Goal: Task Accomplishment & Management: Manage account settings

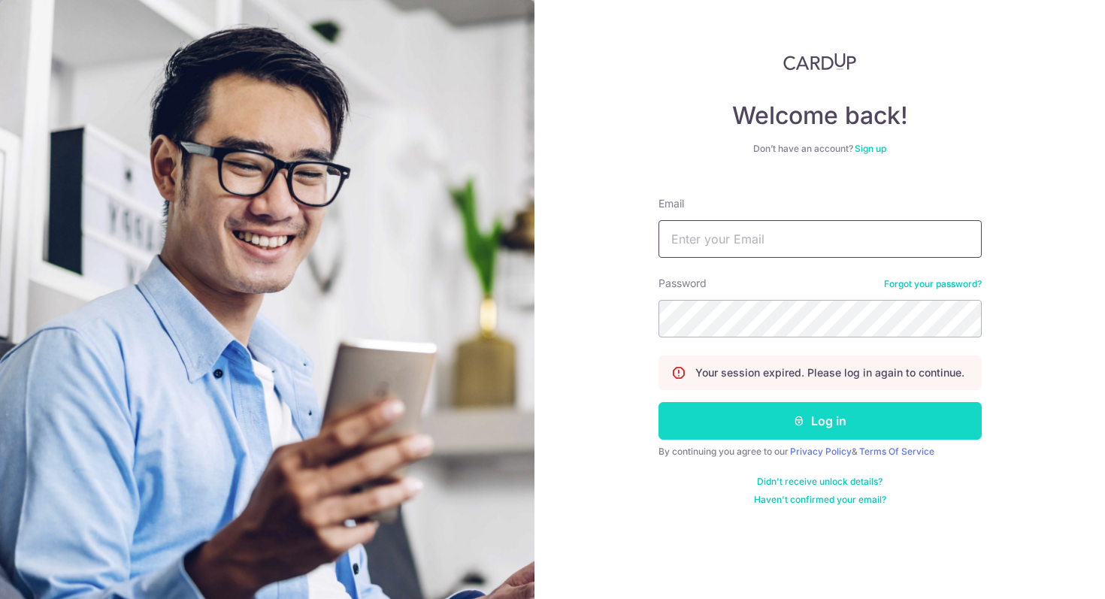
type input "[EMAIL_ADDRESS][DOMAIN_NAME]"
click at [820, 434] on button "Log in" at bounding box center [820, 421] width 323 height 38
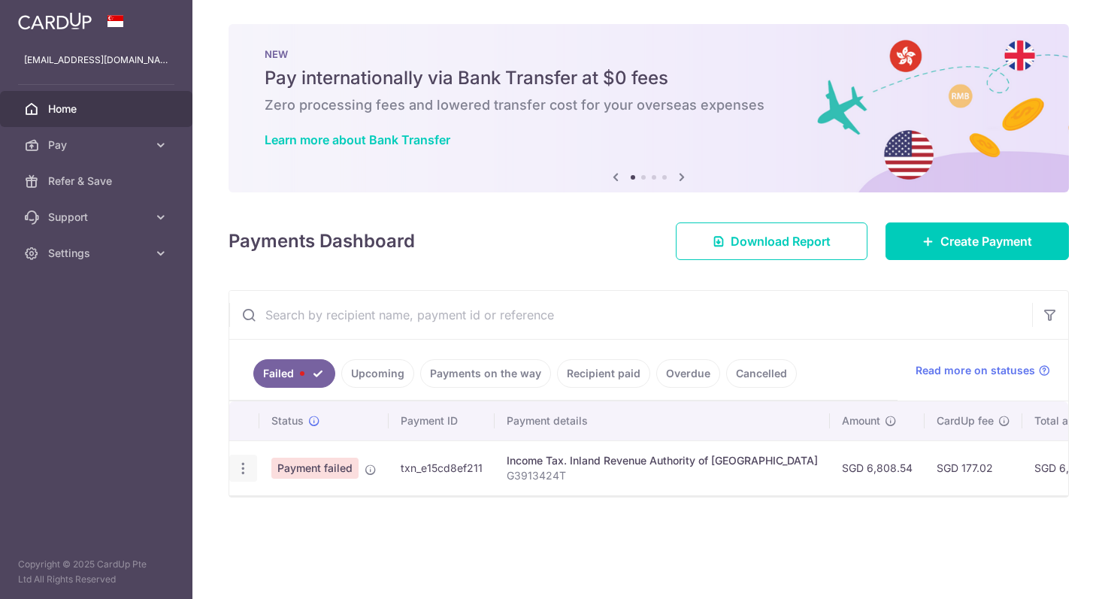
click at [239, 468] on icon "button" at bounding box center [243, 469] width 16 height 16
click at [293, 509] on span "Update payment" at bounding box center [323, 510] width 102 height 18
radio input "true"
type input "6,808.54"
type input "G3913424T"
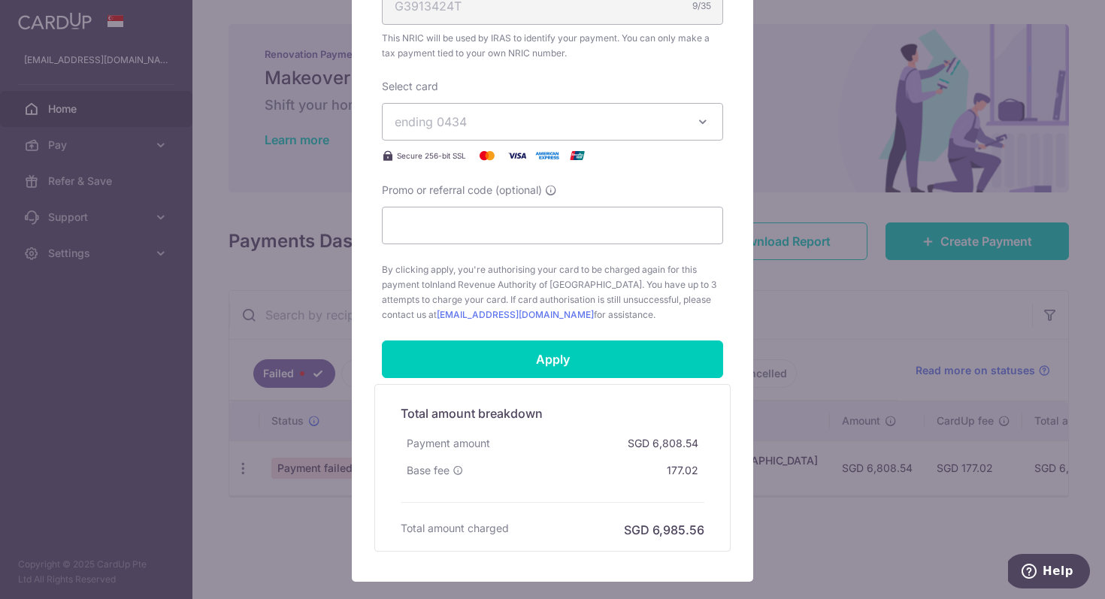
scroll to position [530, 0]
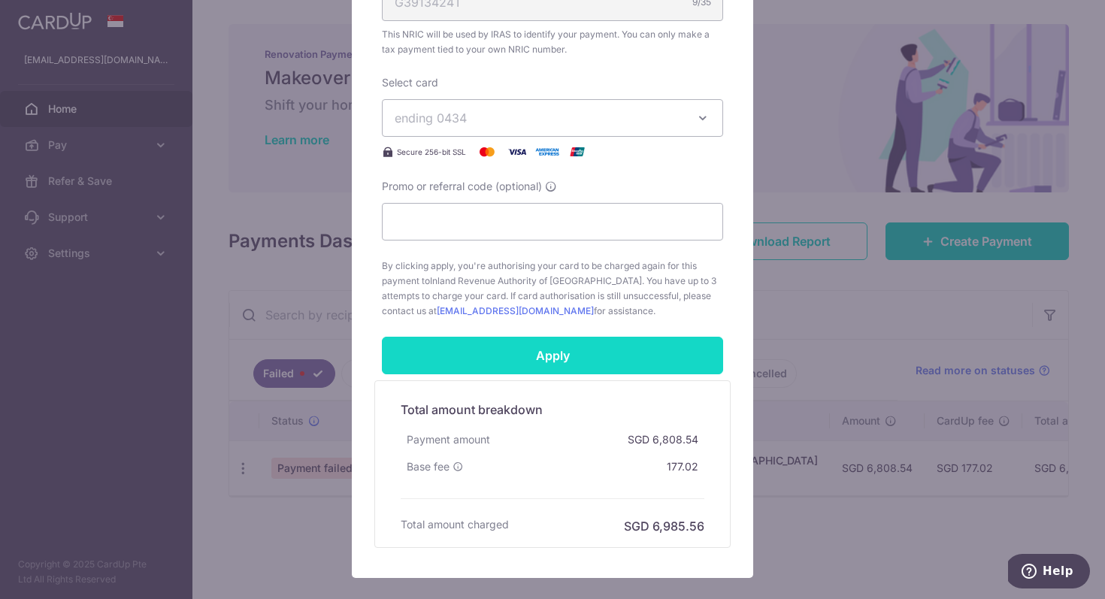
click at [575, 368] on input "Apply" at bounding box center [552, 356] width 341 height 38
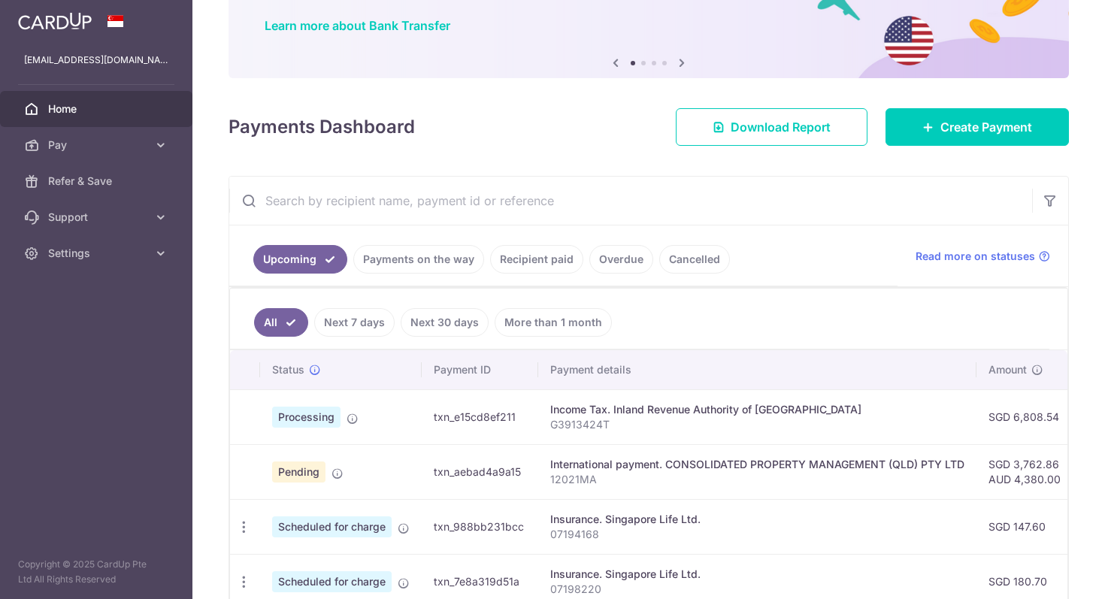
scroll to position [120, 0]
